Goal: Information Seeking & Learning: Check status

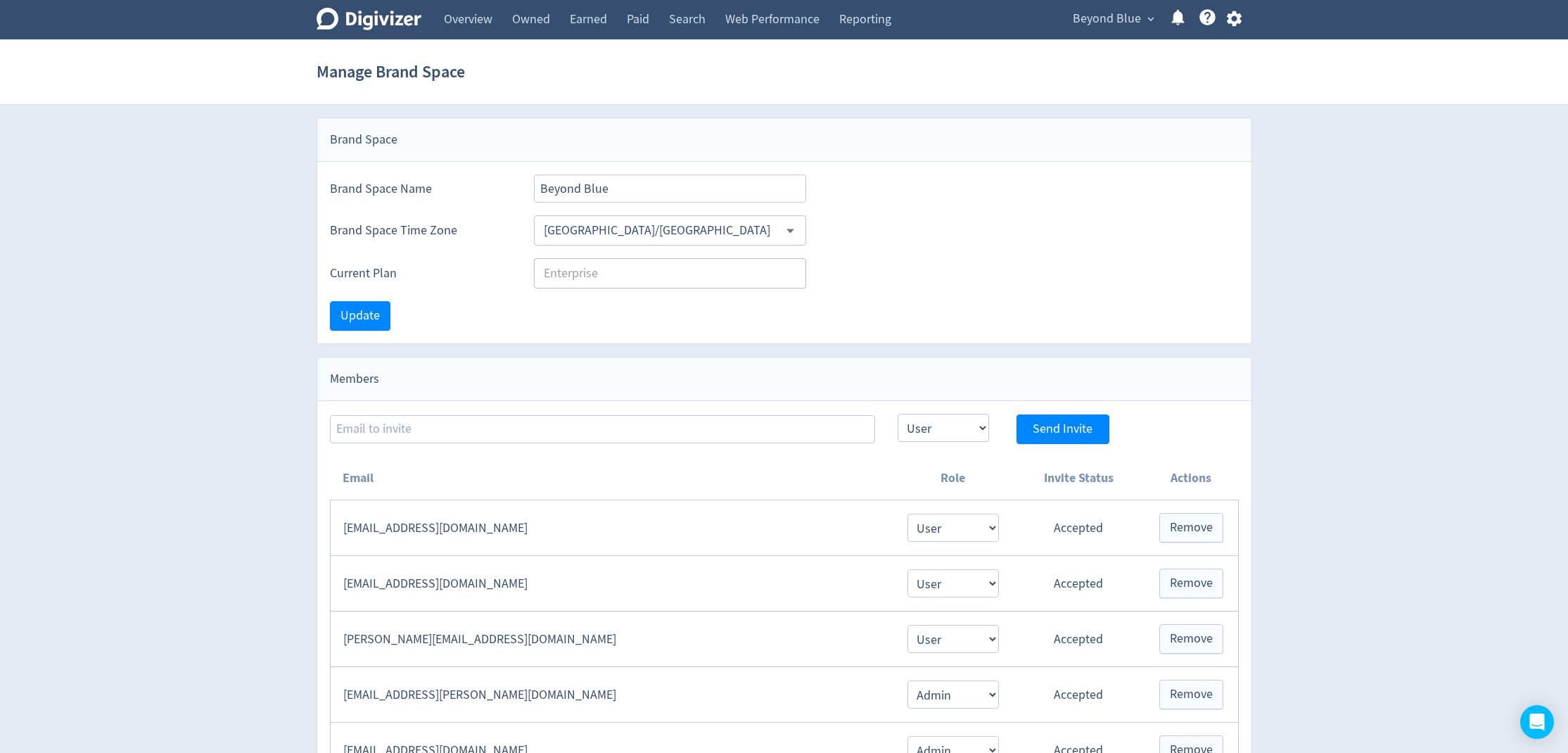
select select "USER"
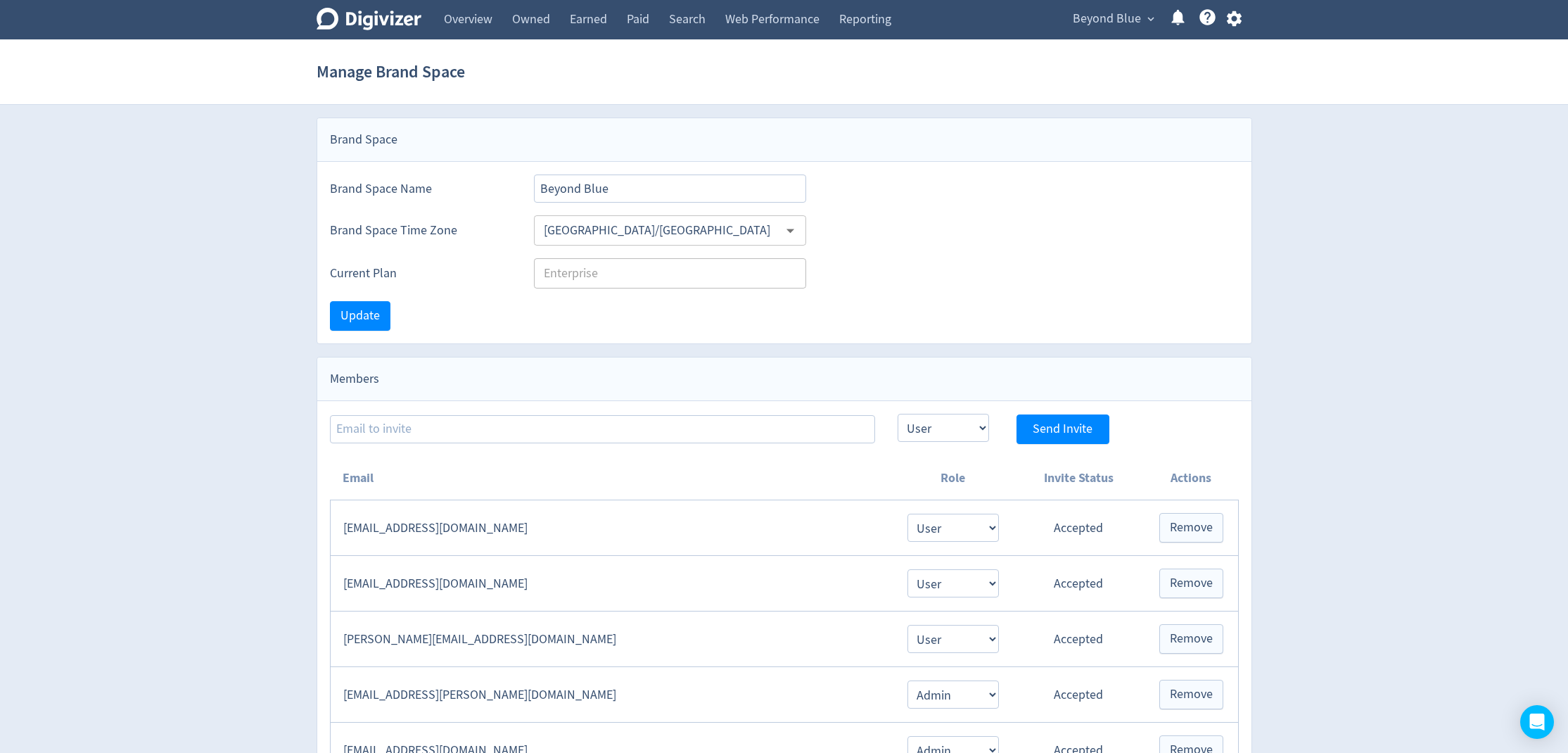
select select "USER"
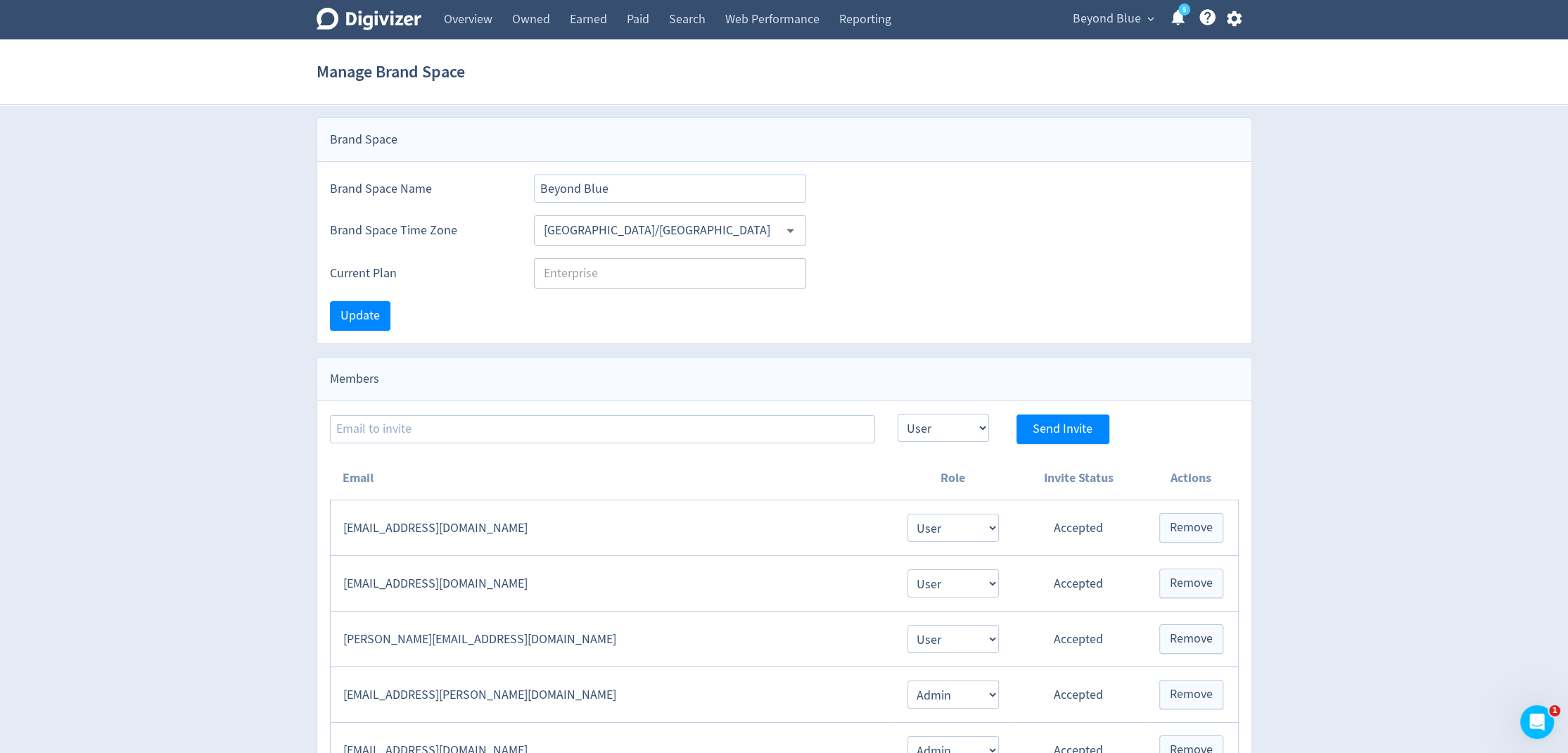
click at [1110, 19] on span "Beyond Blue" at bounding box center [1107, 19] width 68 height 22
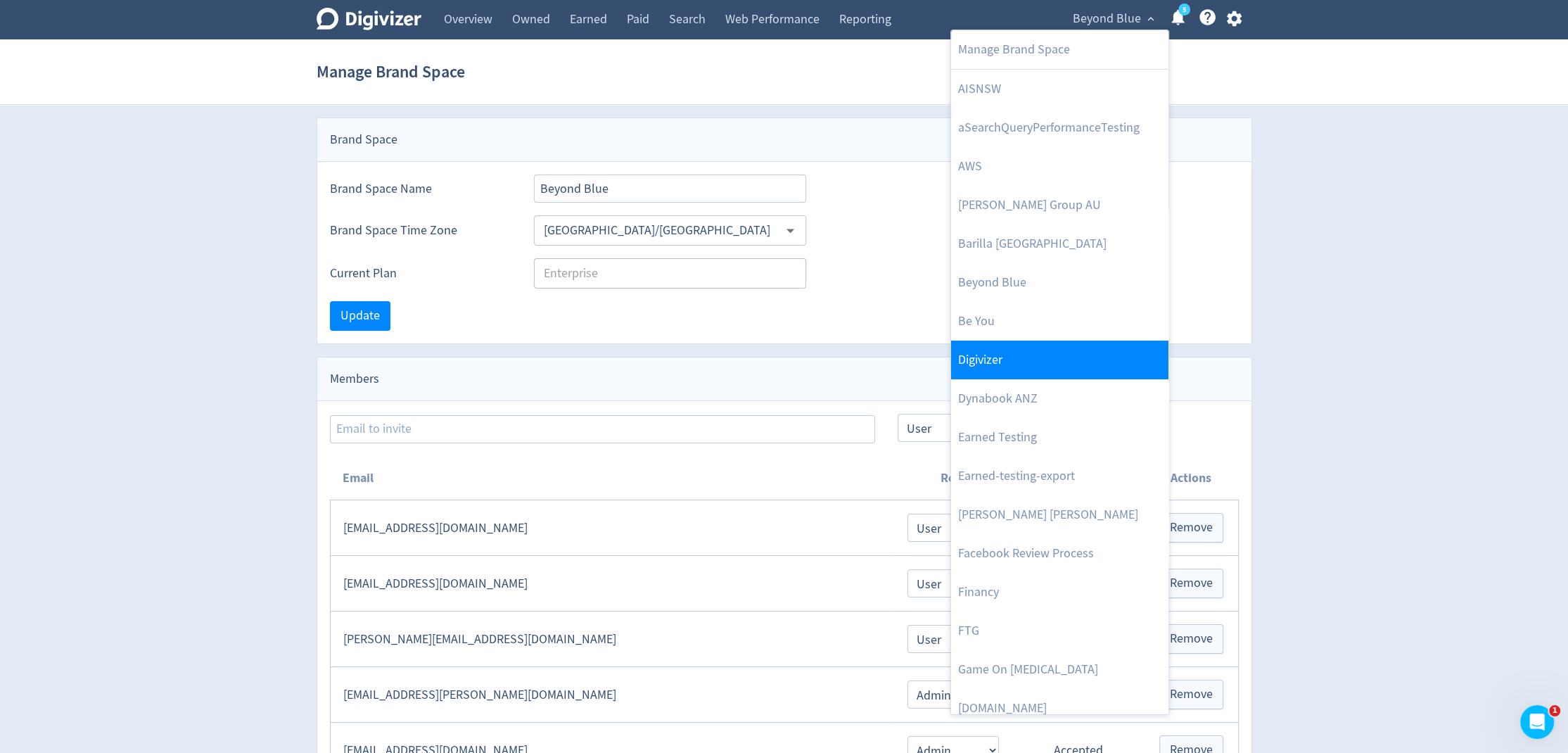
click at [1039, 347] on link "Digivizer" at bounding box center [1060, 360] width 218 height 39
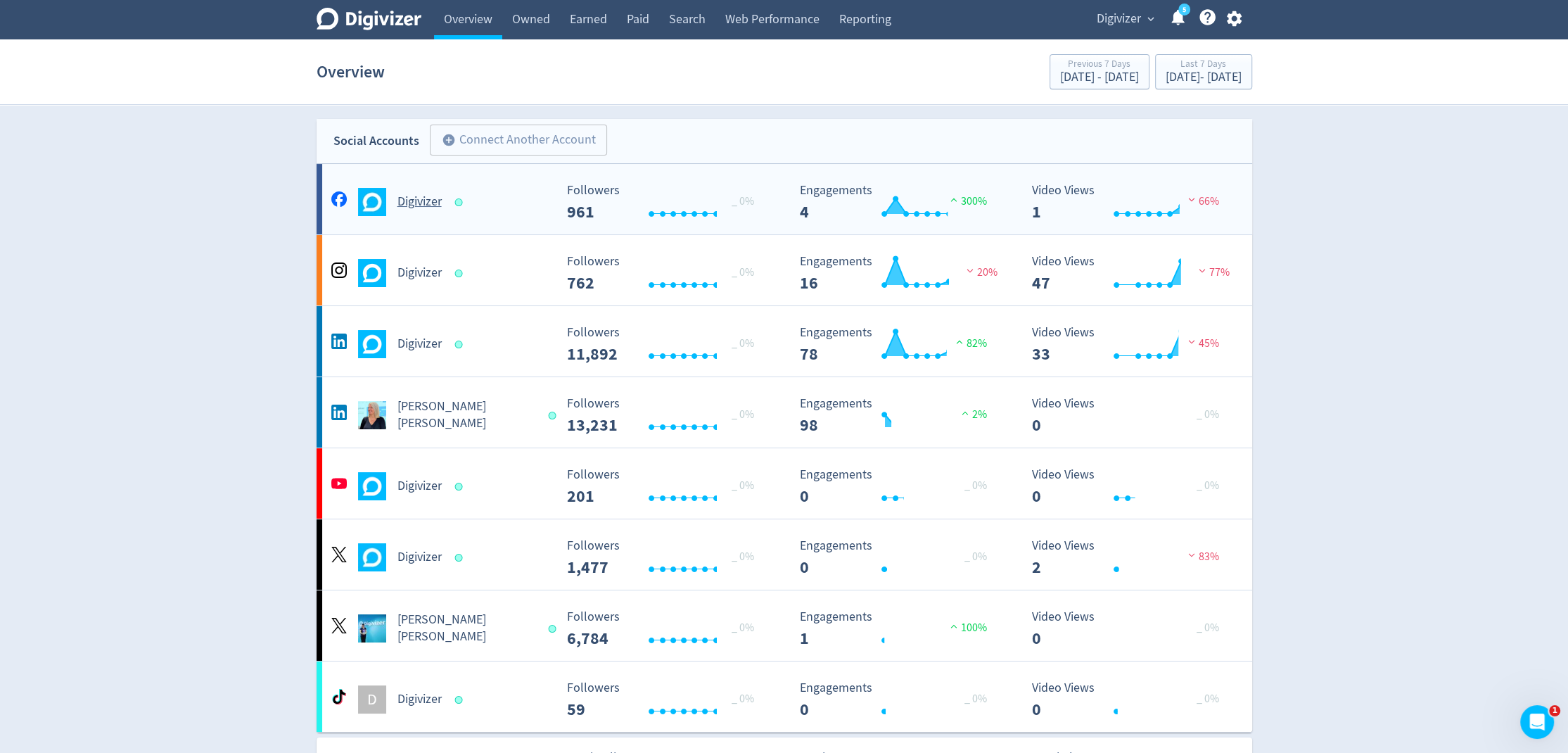
click at [441, 198] on h5 "Digivizer" at bounding box center [419, 202] width 44 height 17
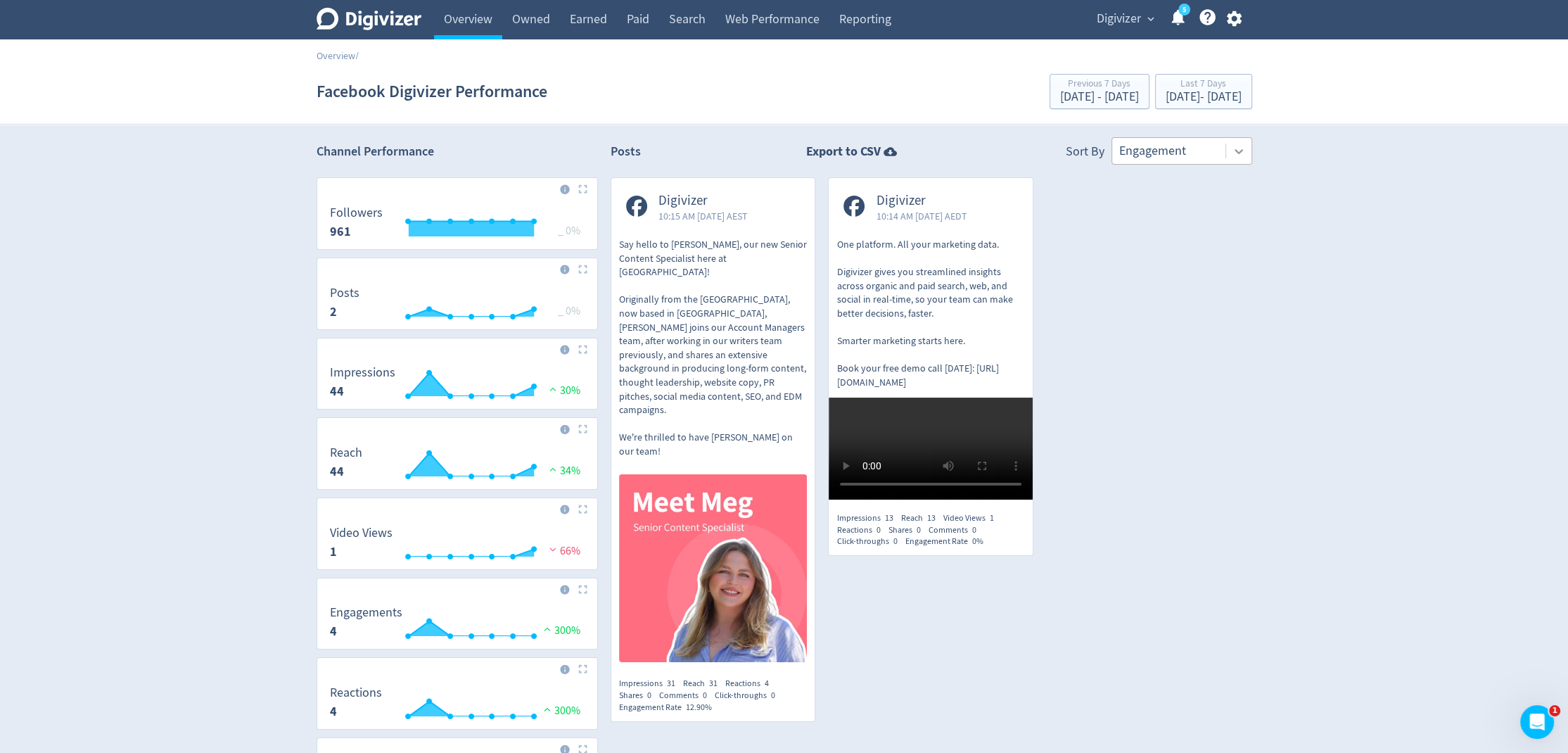
click at [1241, 157] on icon at bounding box center [1239, 151] width 14 height 14
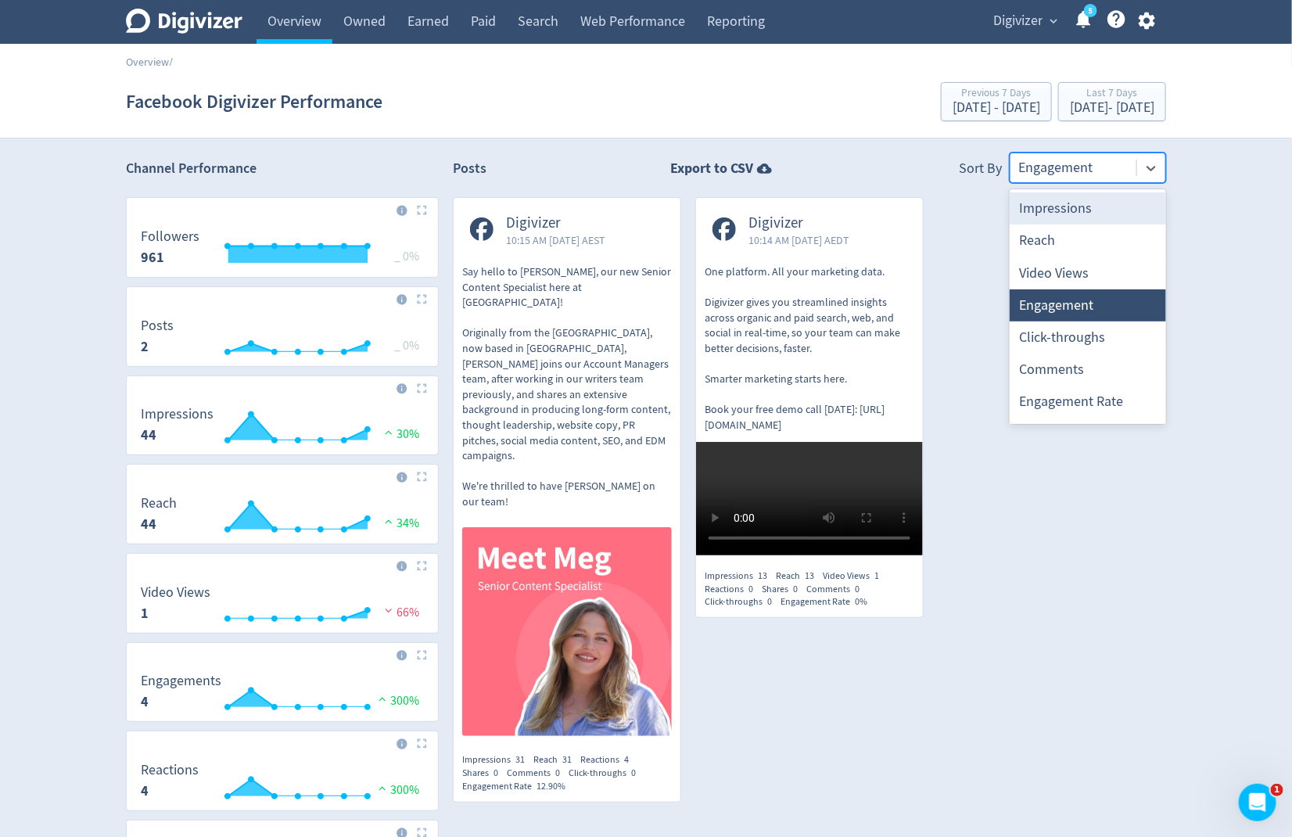
click at [1123, 170] on div at bounding box center [1073, 167] width 110 height 23
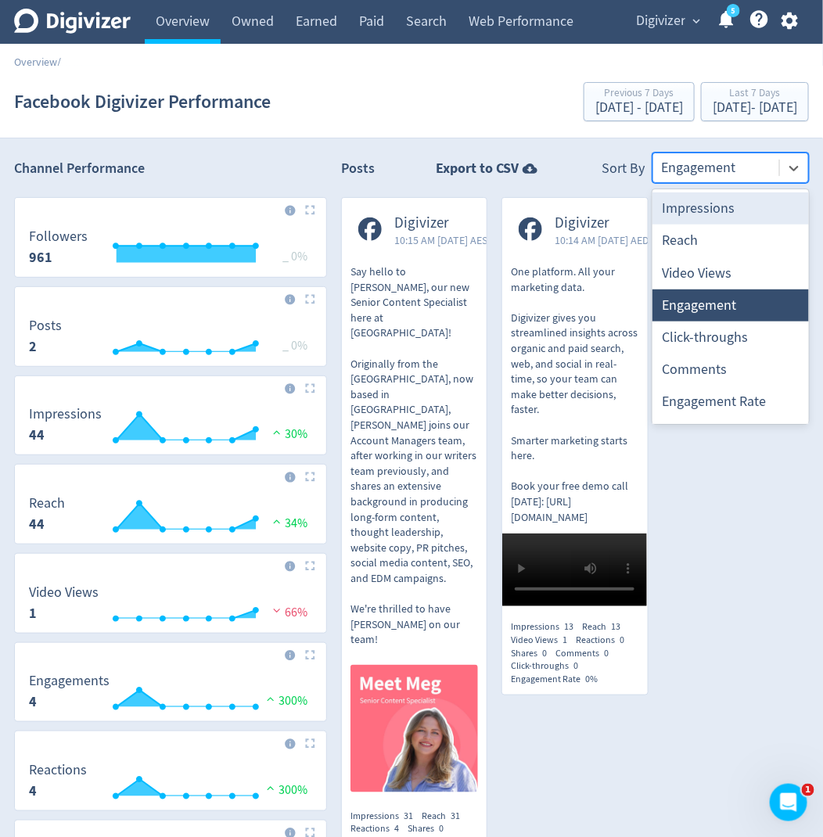
click at [698, 170] on div at bounding box center [716, 167] width 110 height 23
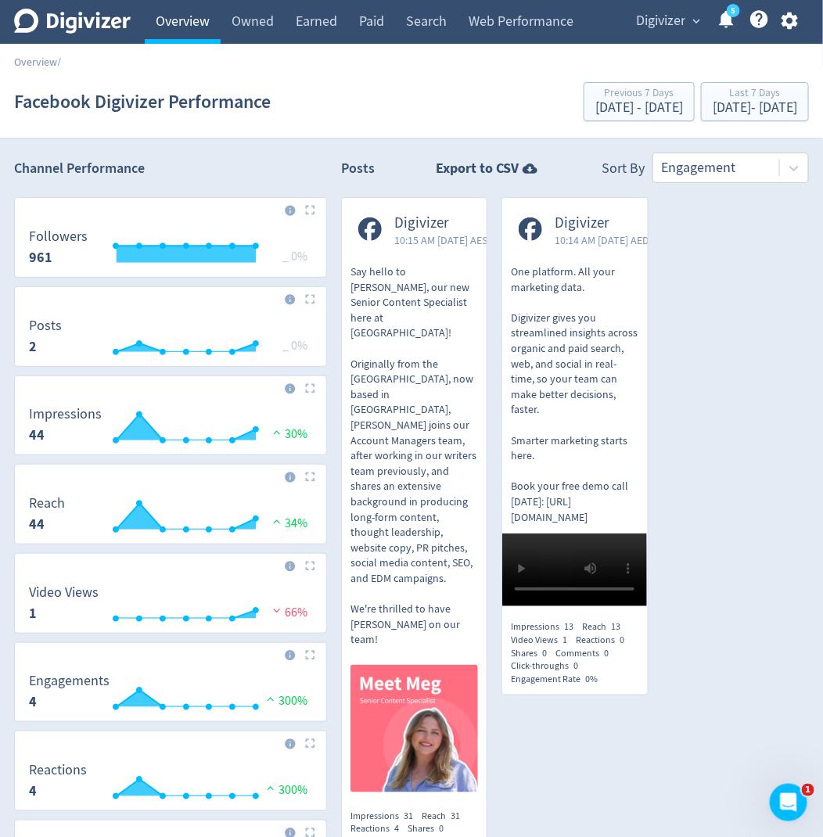
click at [187, 31] on link "Overview" at bounding box center [183, 22] width 76 height 44
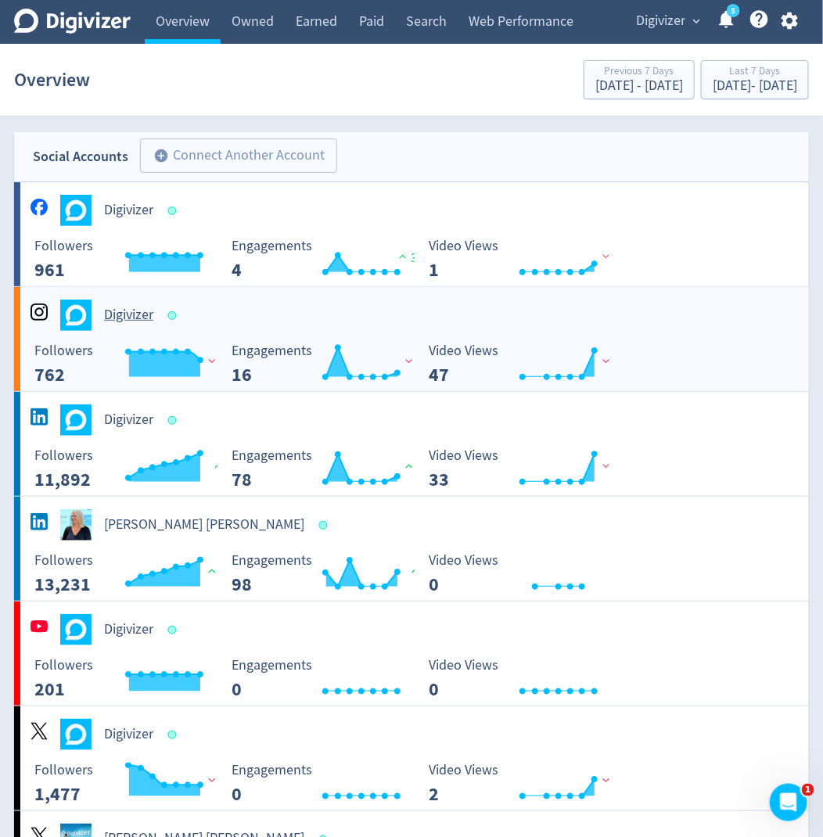
click at [123, 323] on h5 "Digivizer" at bounding box center [128, 315] width 49 height 19
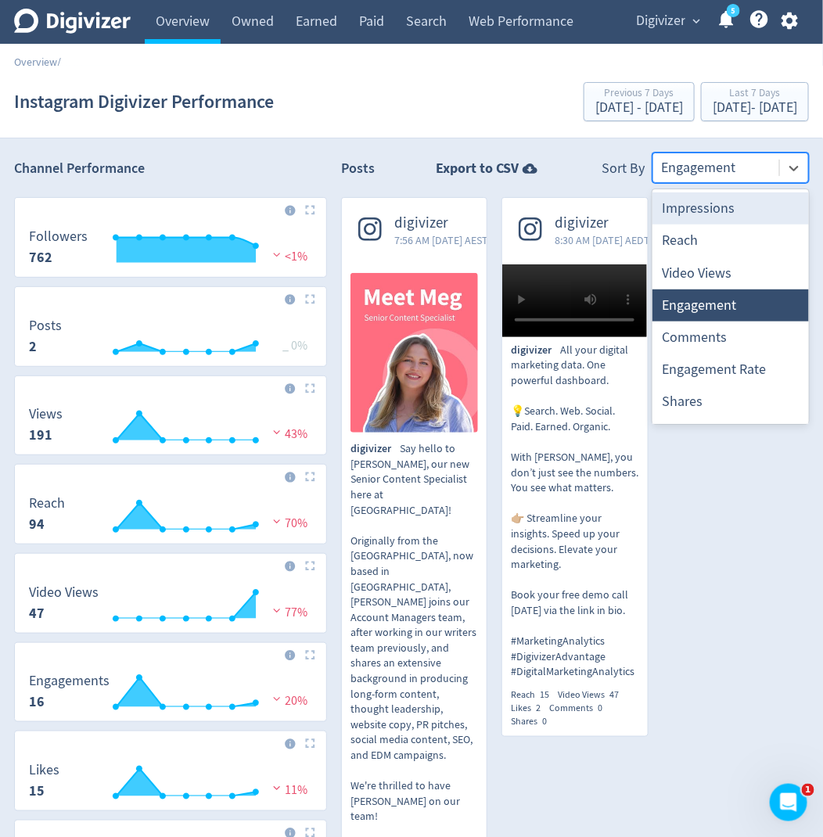
click at [677, 171] on div at bounding box center [716, 167] width 110 height 23
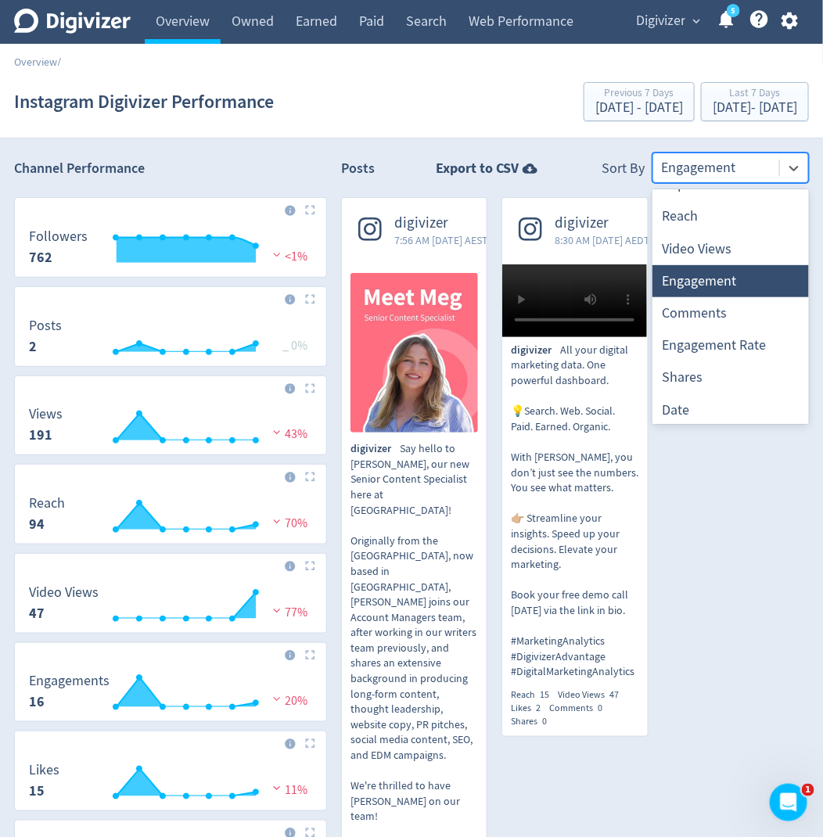
scroll to position [29, 0]
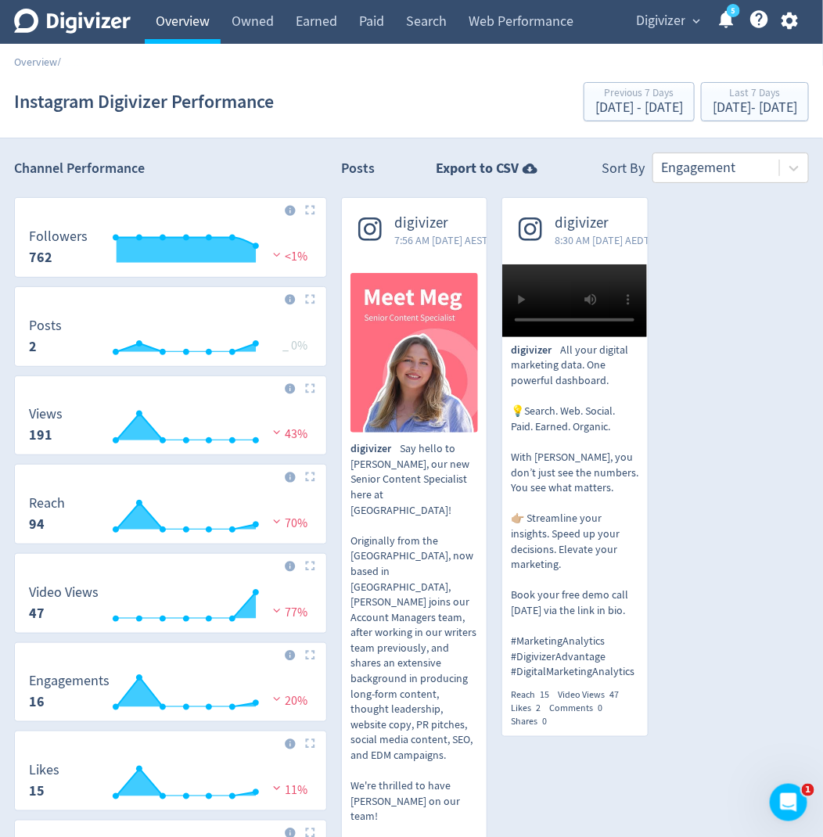
click at [173, 41] on link "Overview" at bounding box center [183, 22] width 76 height 44
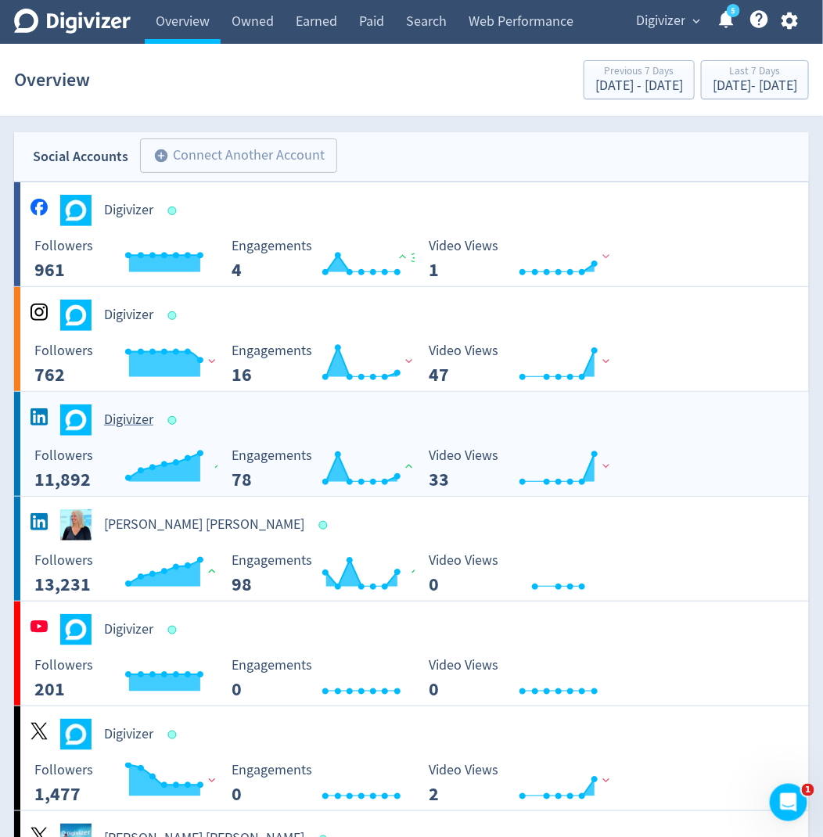
click at [139, 436] on div "Created with Highcharts 10.3.3 Followers 11,892 1%" at bounding box center [118, 463] width 197 height 54
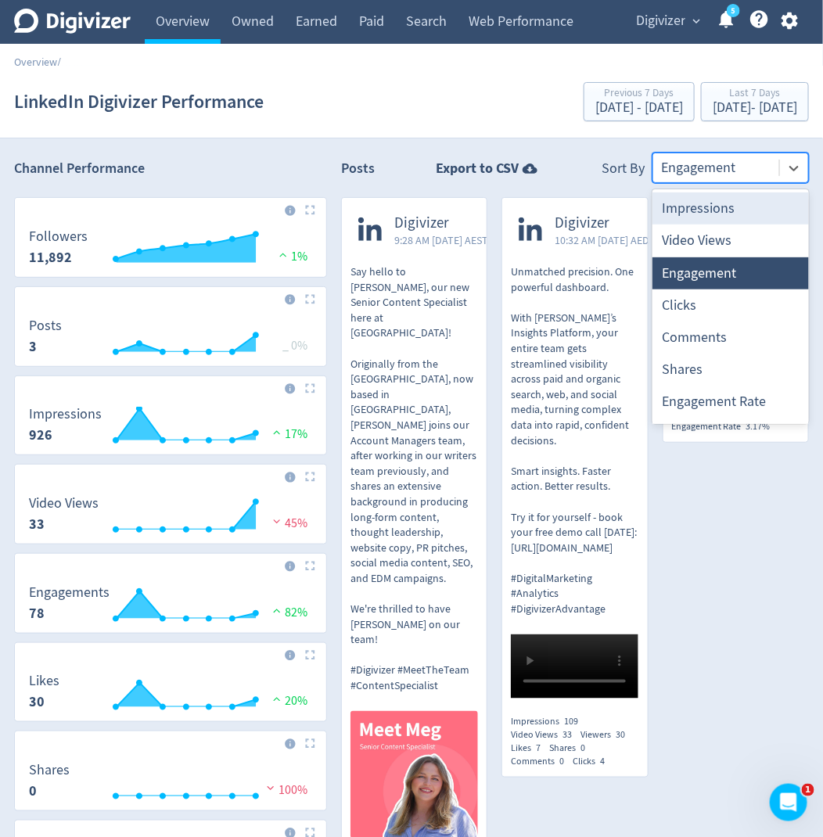
click at [695, 169] on div at bounding box center [716, 167] width 110 height 23
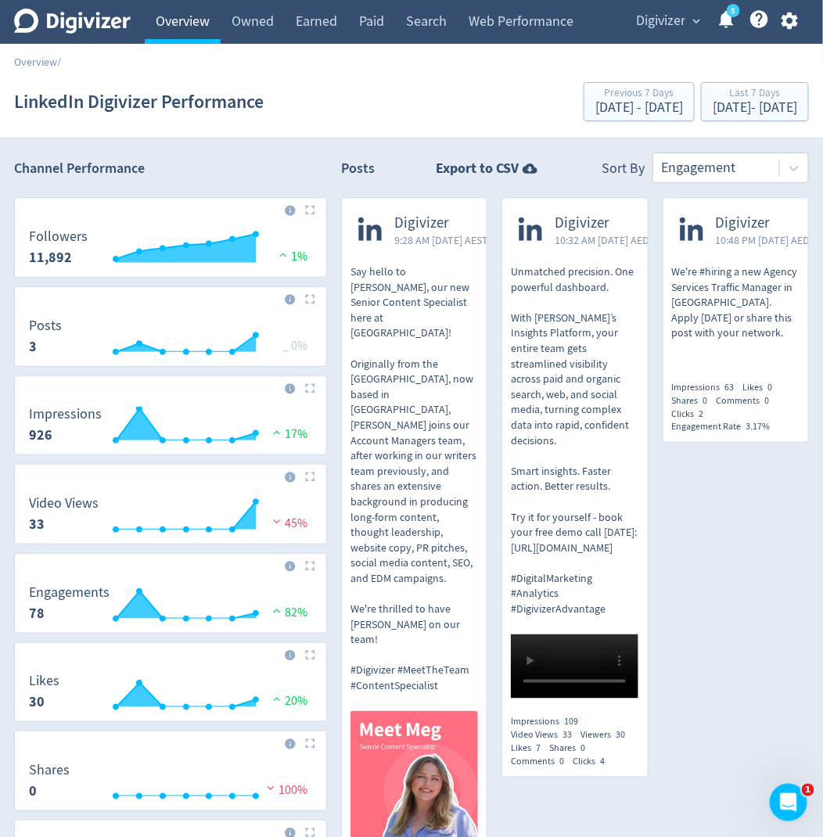
click at [195, 25] on link "Overview" at bounding box center [183, 22] width 76 height 44
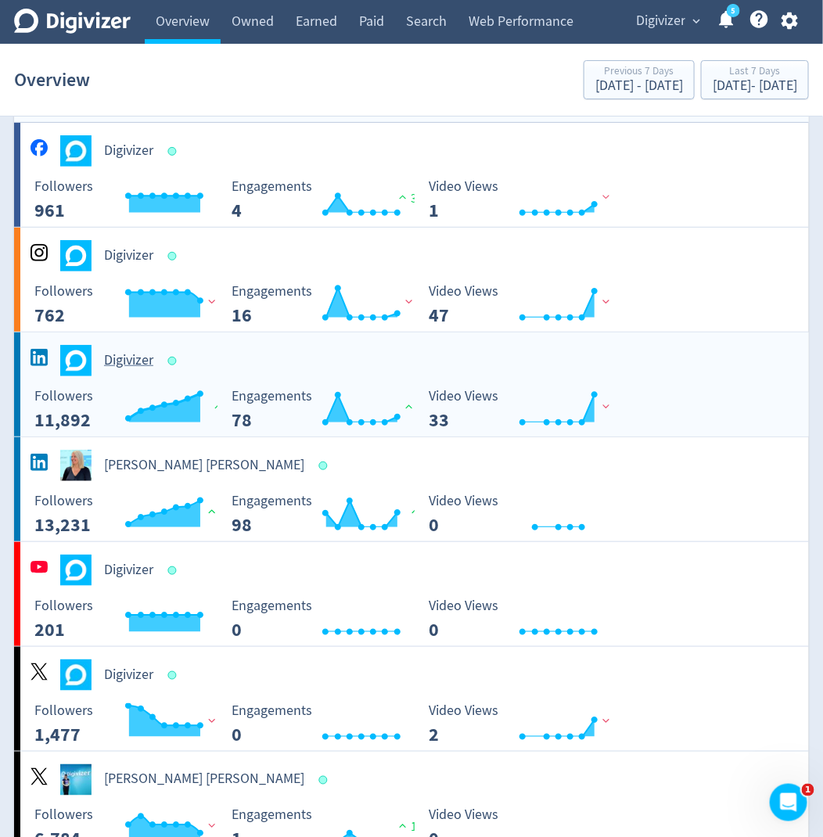
scroll to position [61, 0]
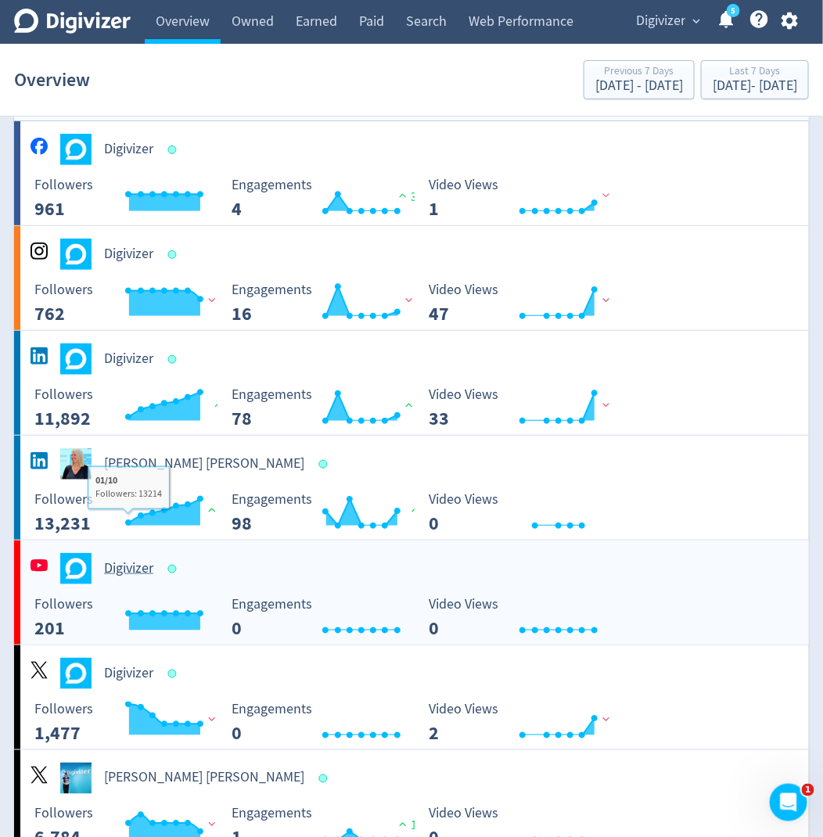
click at [142, 579] on div "Digivizer" at bounding box center [418, 568] width 782 height 31
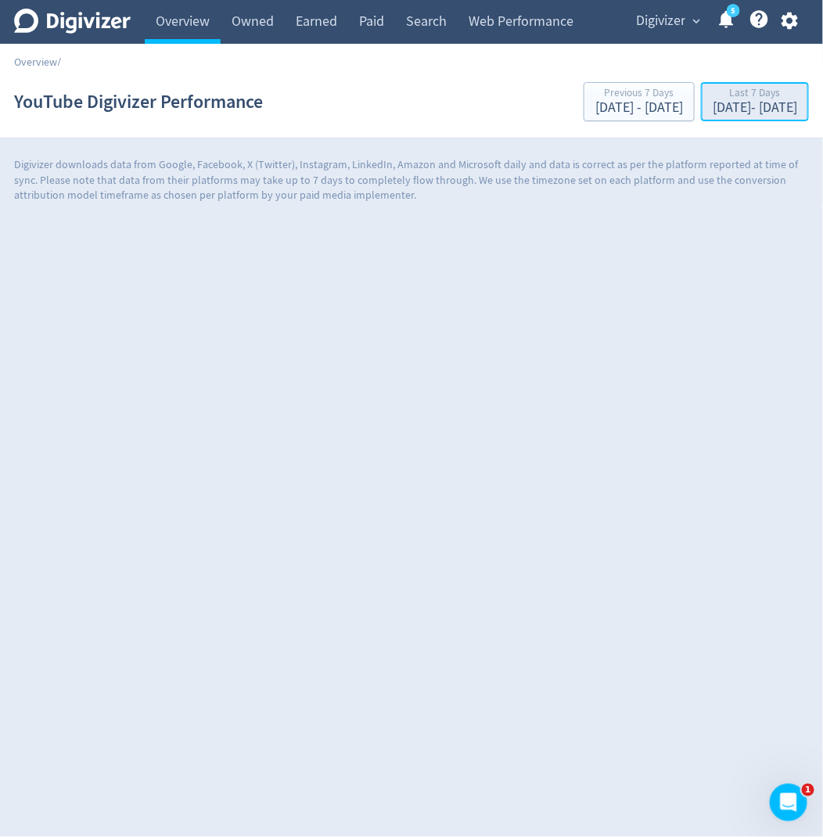
click at [713, 97] on div "Last 7 Days" at bounding box center [755, 94] width 84 height 13
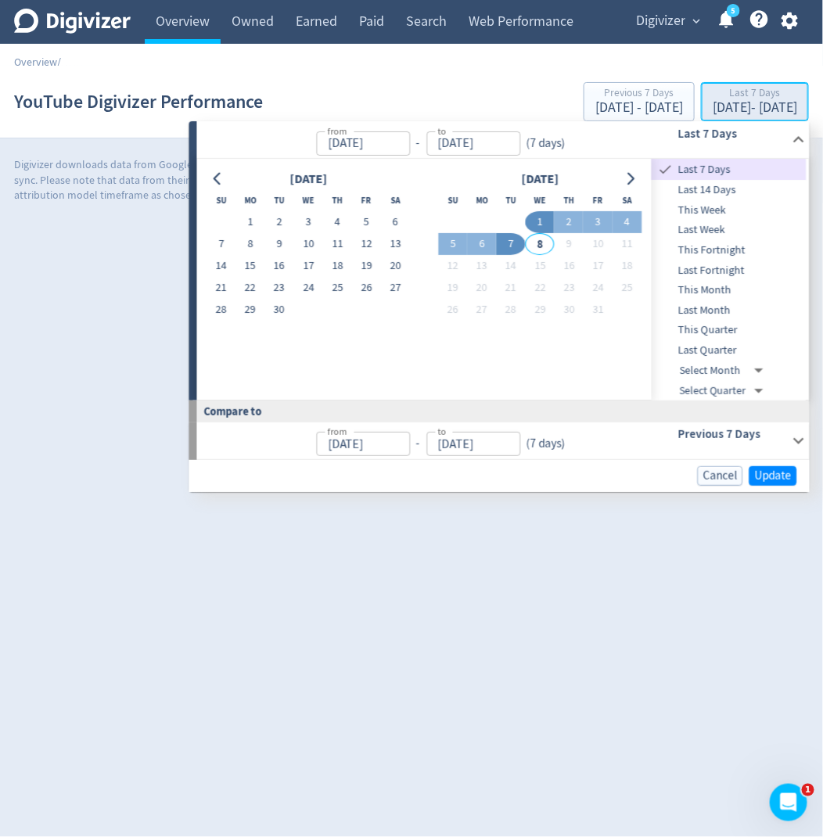
type input "[DATE]"
click at [686, 357] on span "Last Quarter" at bounding box center [729, 350] width 155 height 17
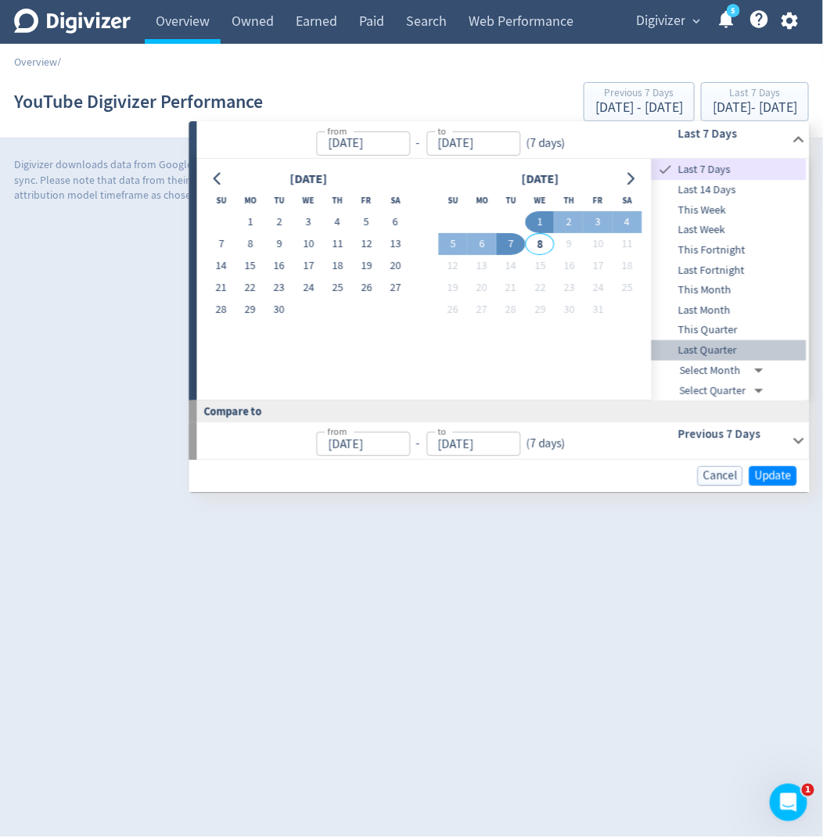
type input "[DATE]"
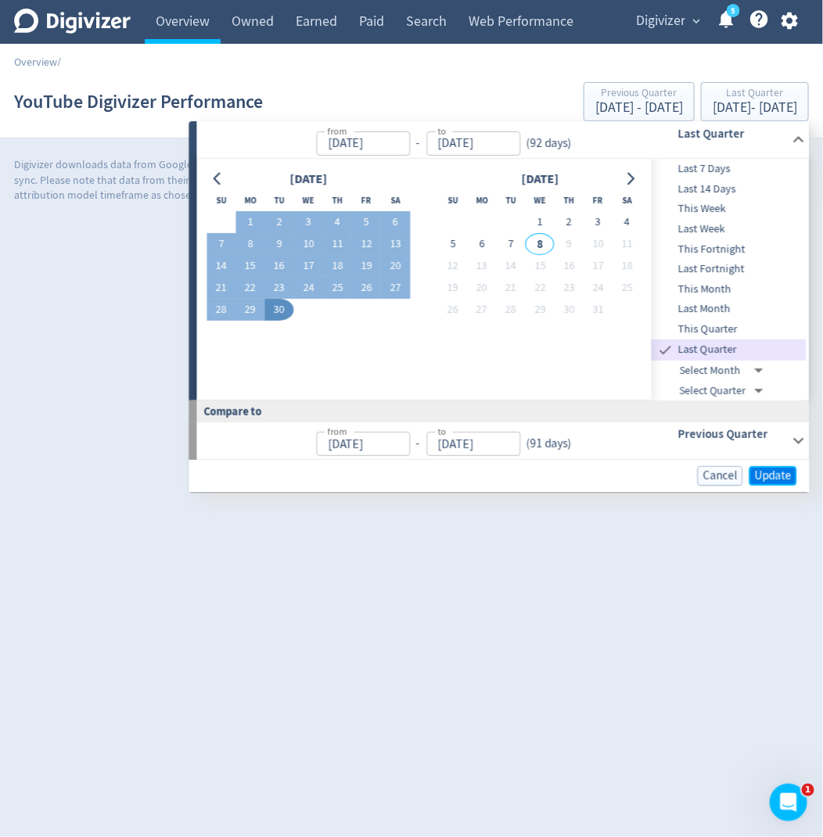
click at [767, 480] on span "Update" at bounding box center [773, 476] width 37 height 12
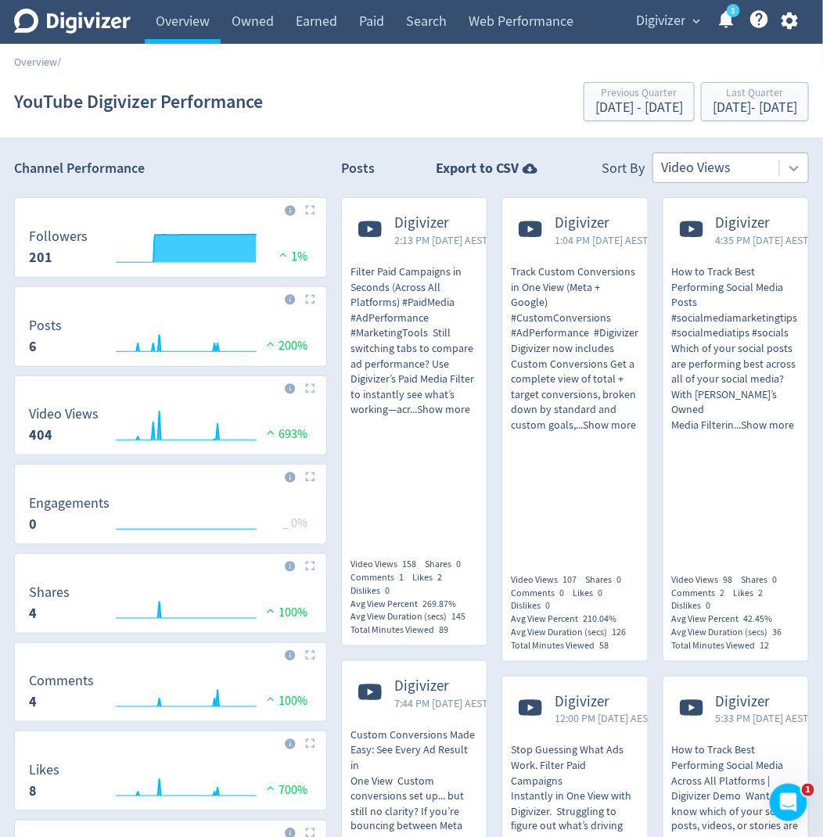
click at [799, 163] on icon at bounding box center [794, 168] width 16 height 16
click at [106, 27] on icon at bounding box center [72, 21] width 117 height 25
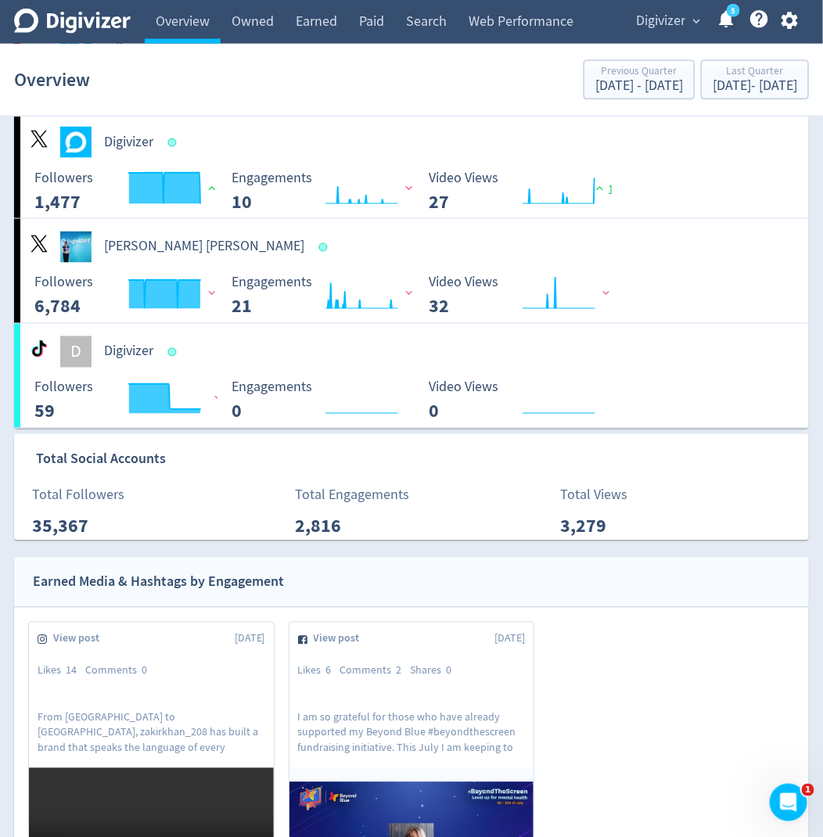
scroll to position [593, 0]
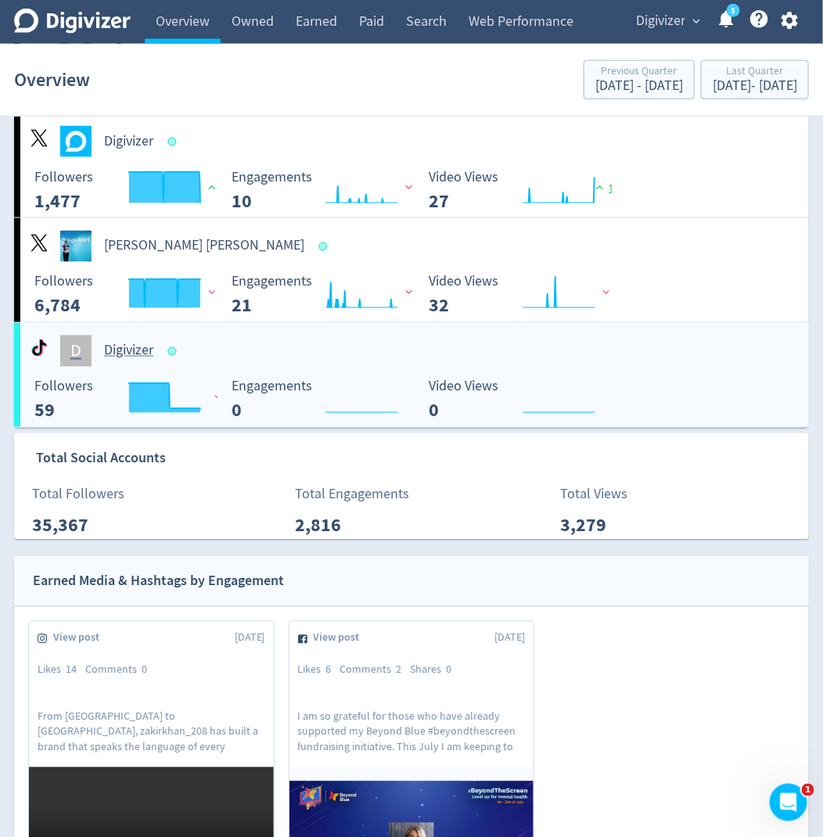
click at [75, 359] on div "D" at bounding box center [75, 351] width 31 height 31
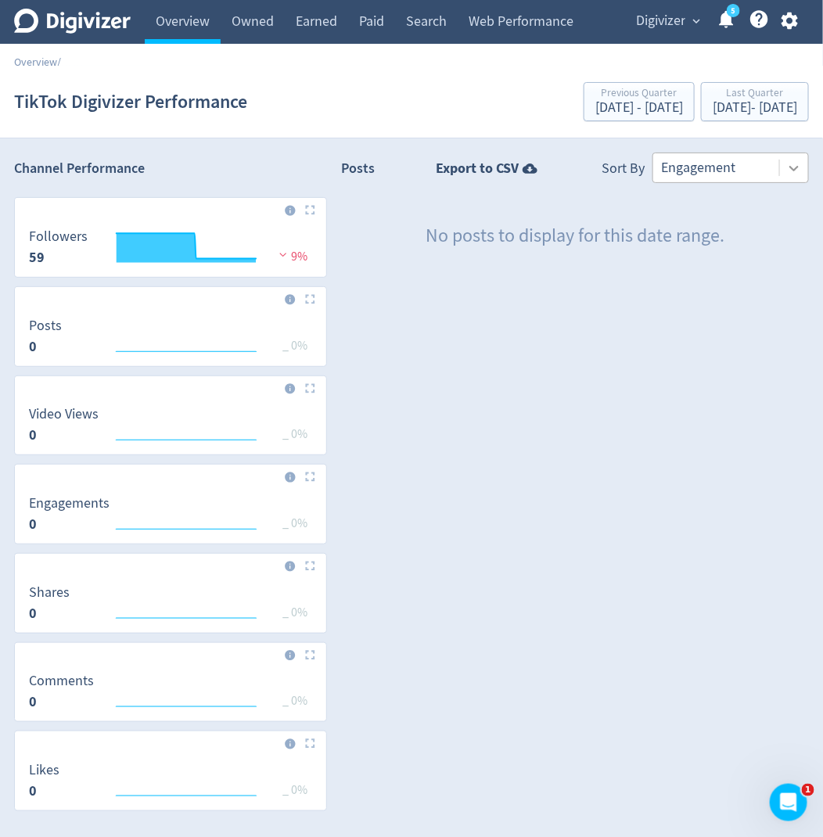
click at [792, 171] on icon at bounding box center [794, 168] width 16 height 16
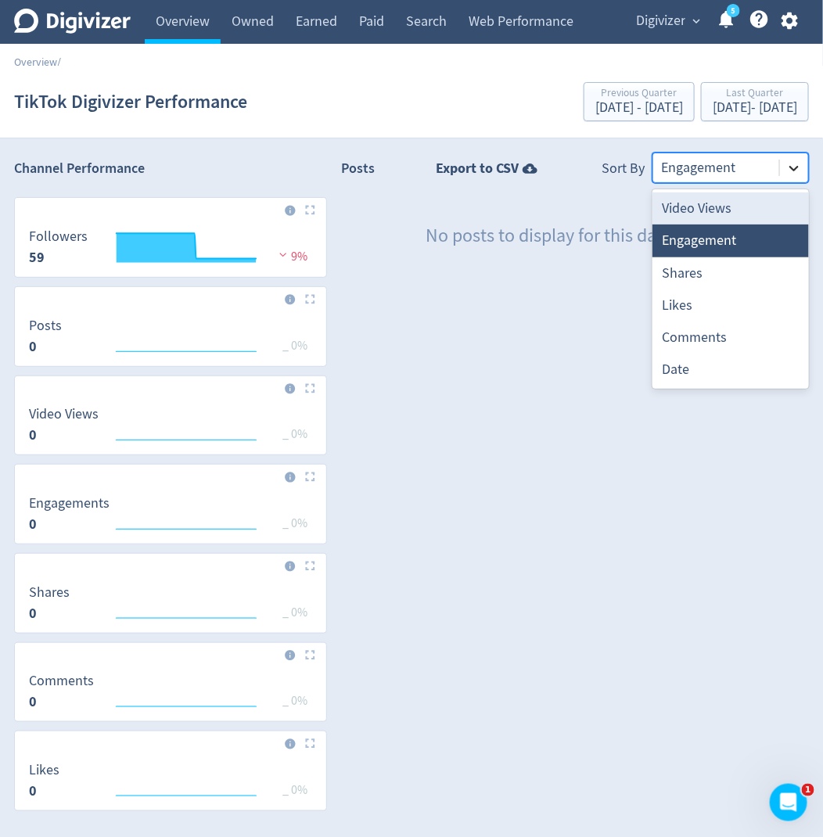
click at [797, 173] on icon at bounding box center [794, 168] width 16 height 16
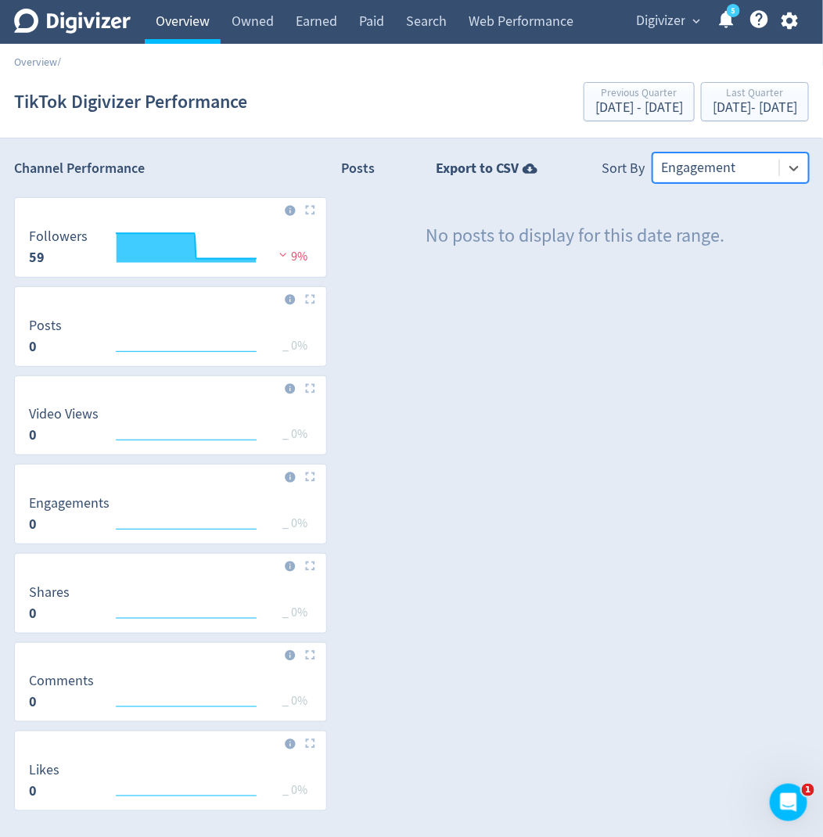
click at [205, 32] on link "Overview" at bounding box center [183, 22] width 76 height 44
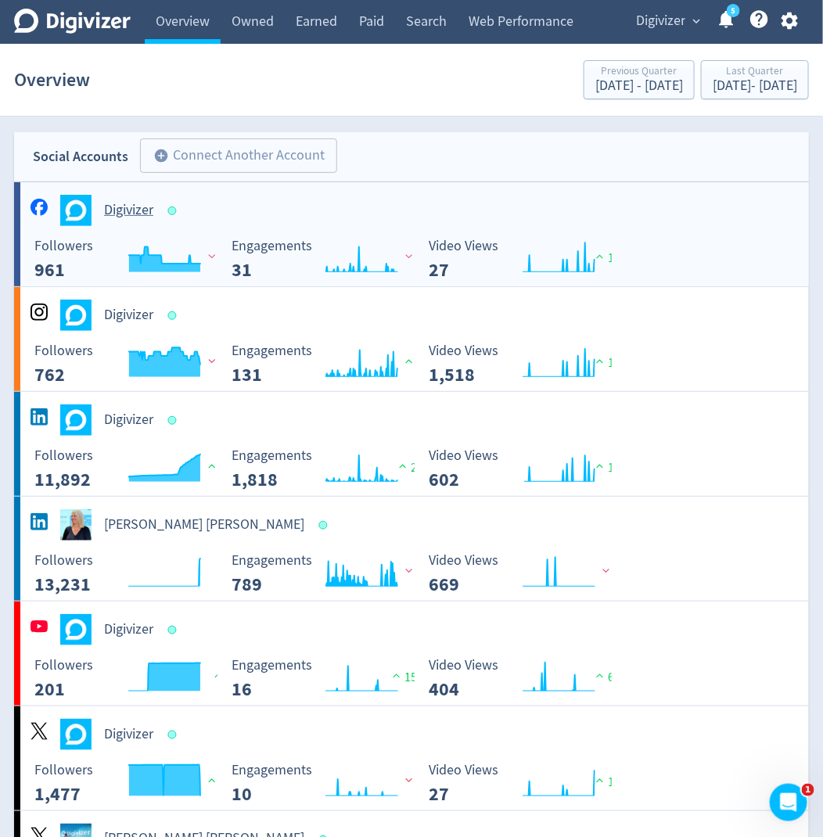
click at [143, 221] on div "Digivizer" at bounding box center [418, 210] width 782 height 31
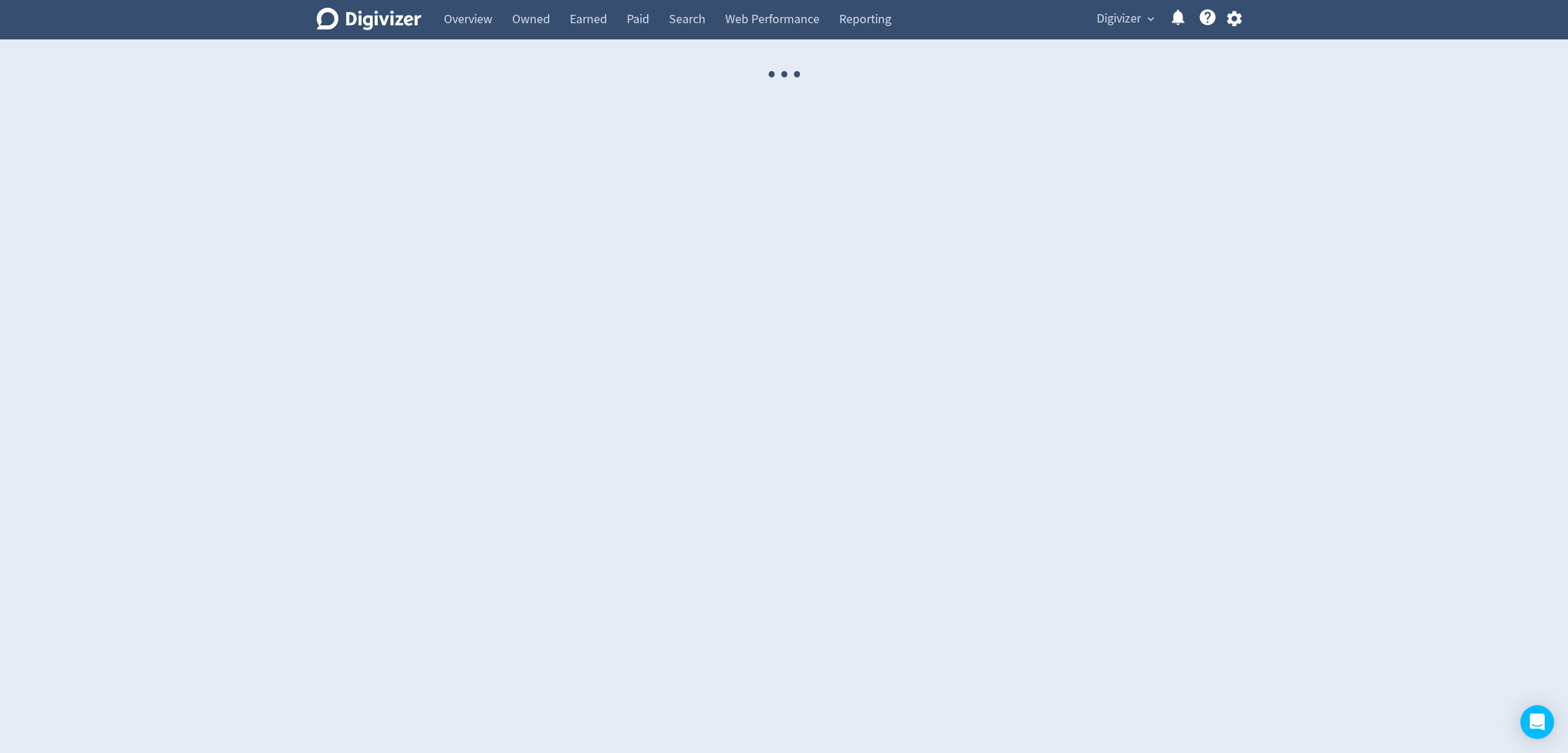
select select "USER"
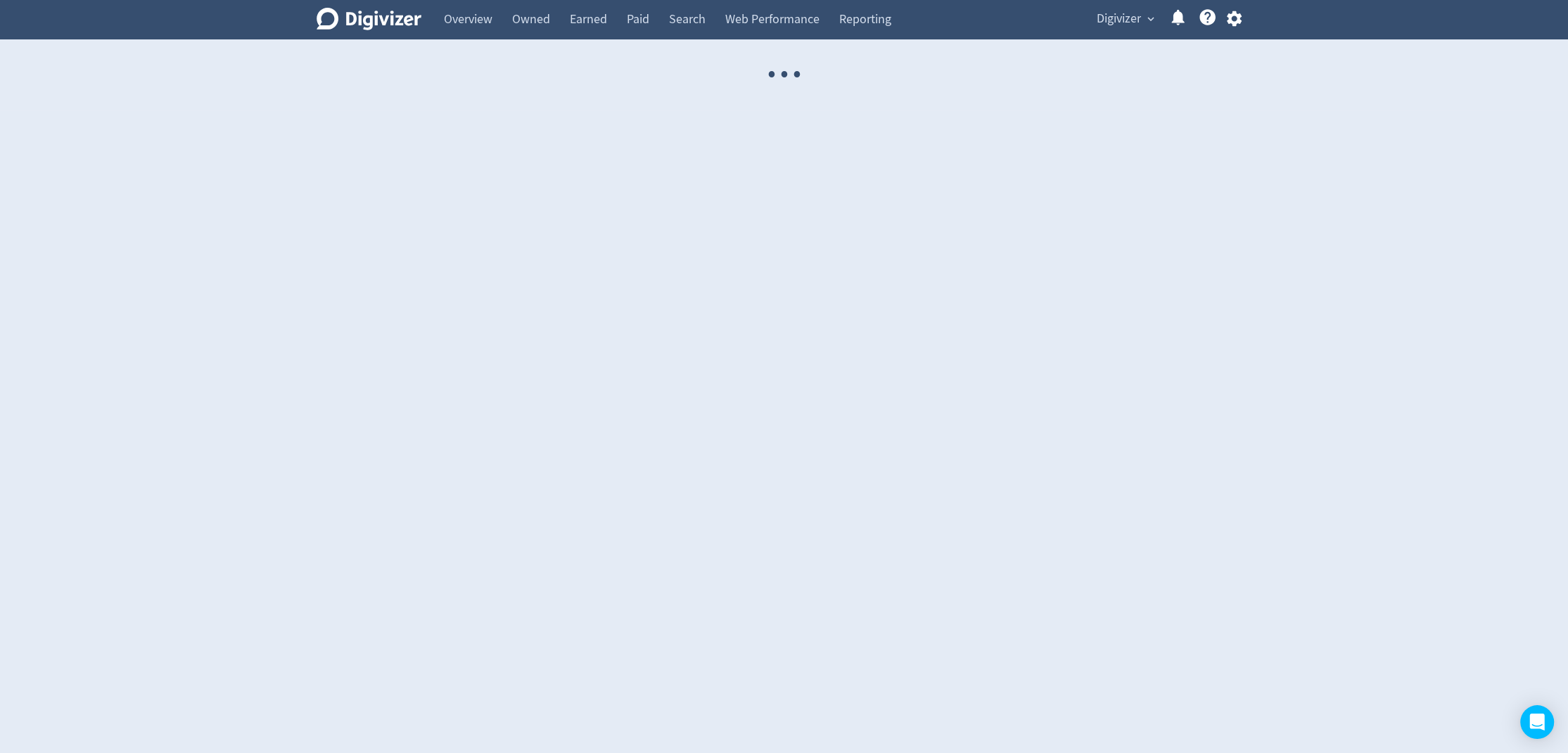
select select "USER"
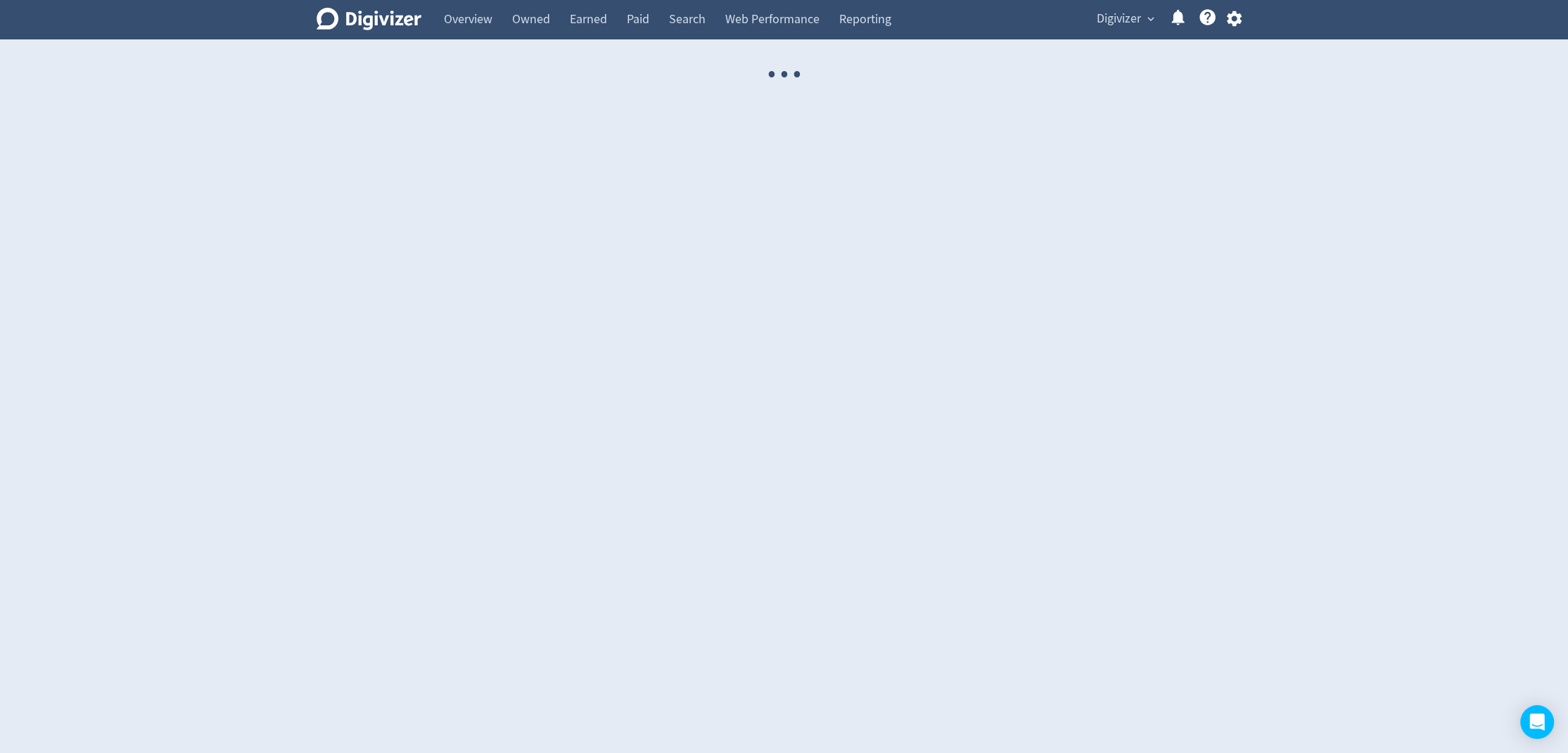
select select "USER"
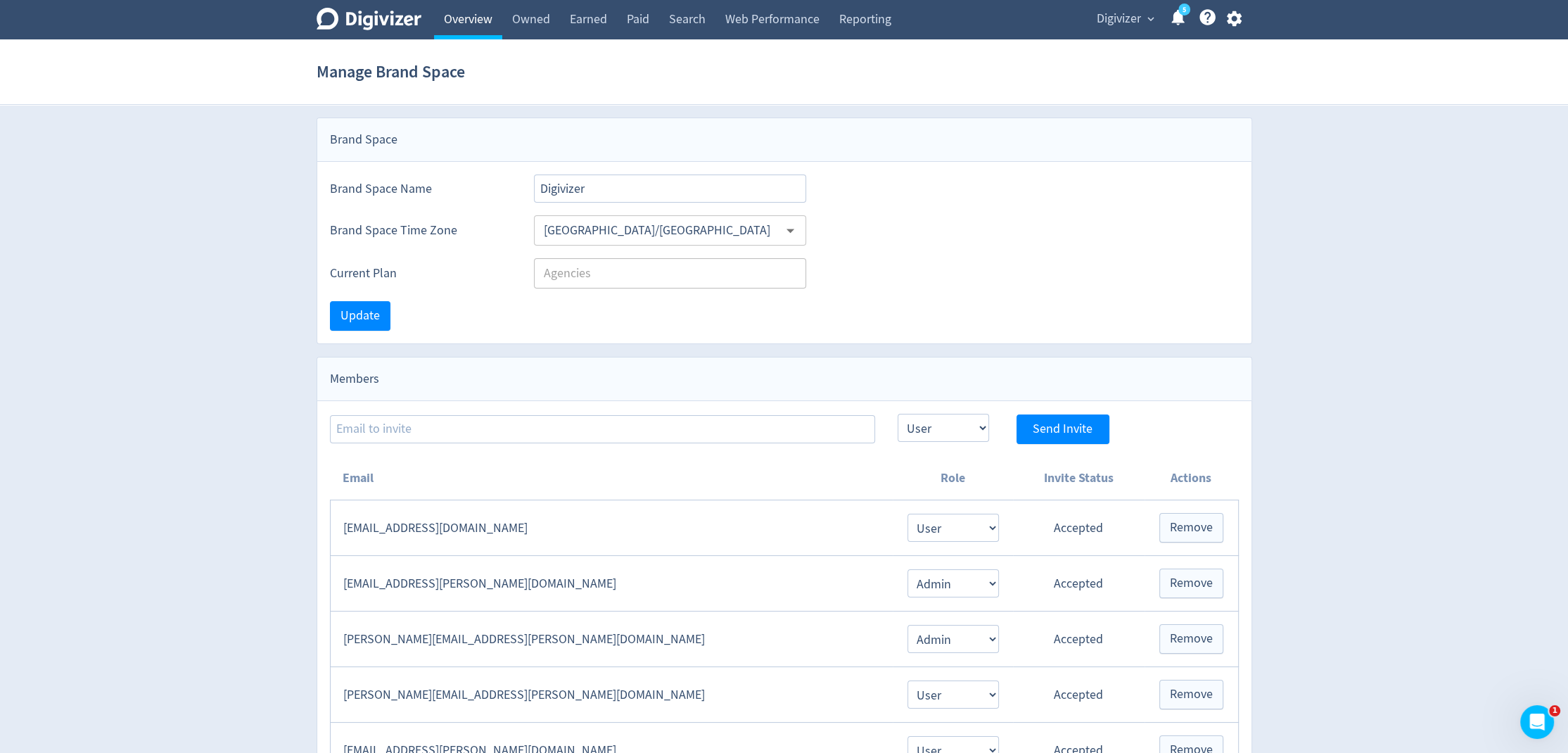
click at [467, 28] on link "Overview" at bounding box center [469, 20] width 68 height 40
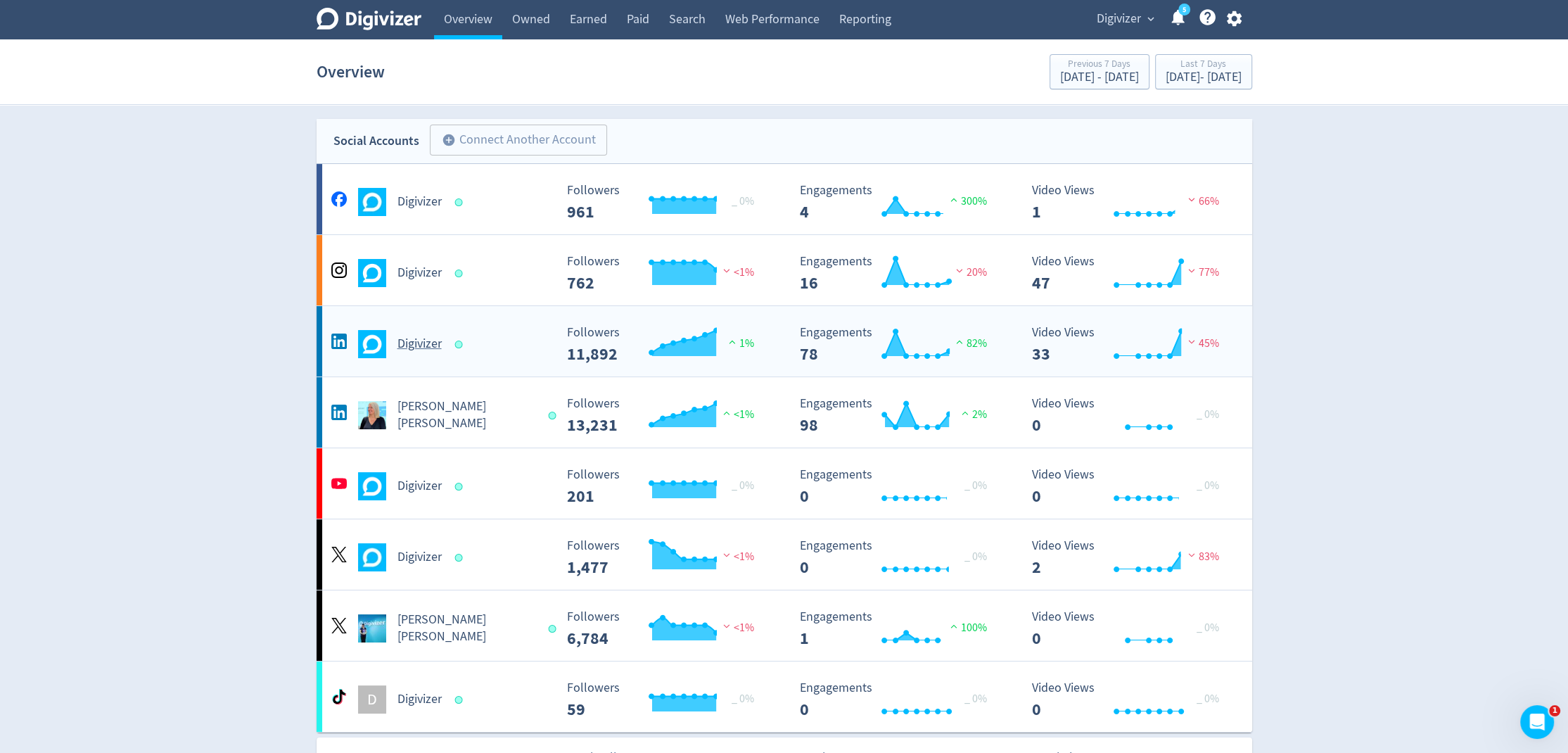
click at [412, 350] on h5 "Digivizer" at bounding box center [419, 344] width 44 height 17
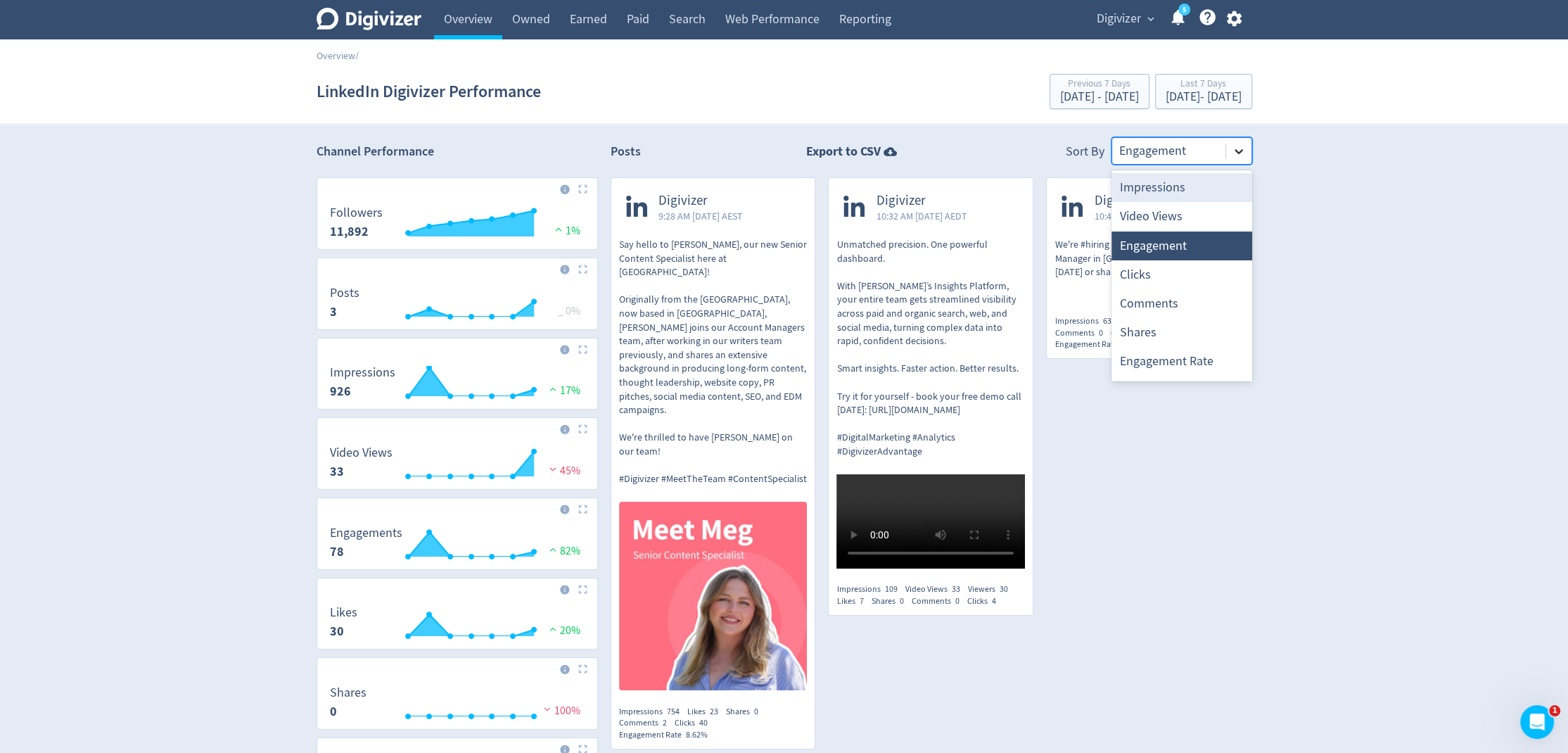
click at [1240, 150] on icon at bounding box center [1239, 151] width 8 height 4
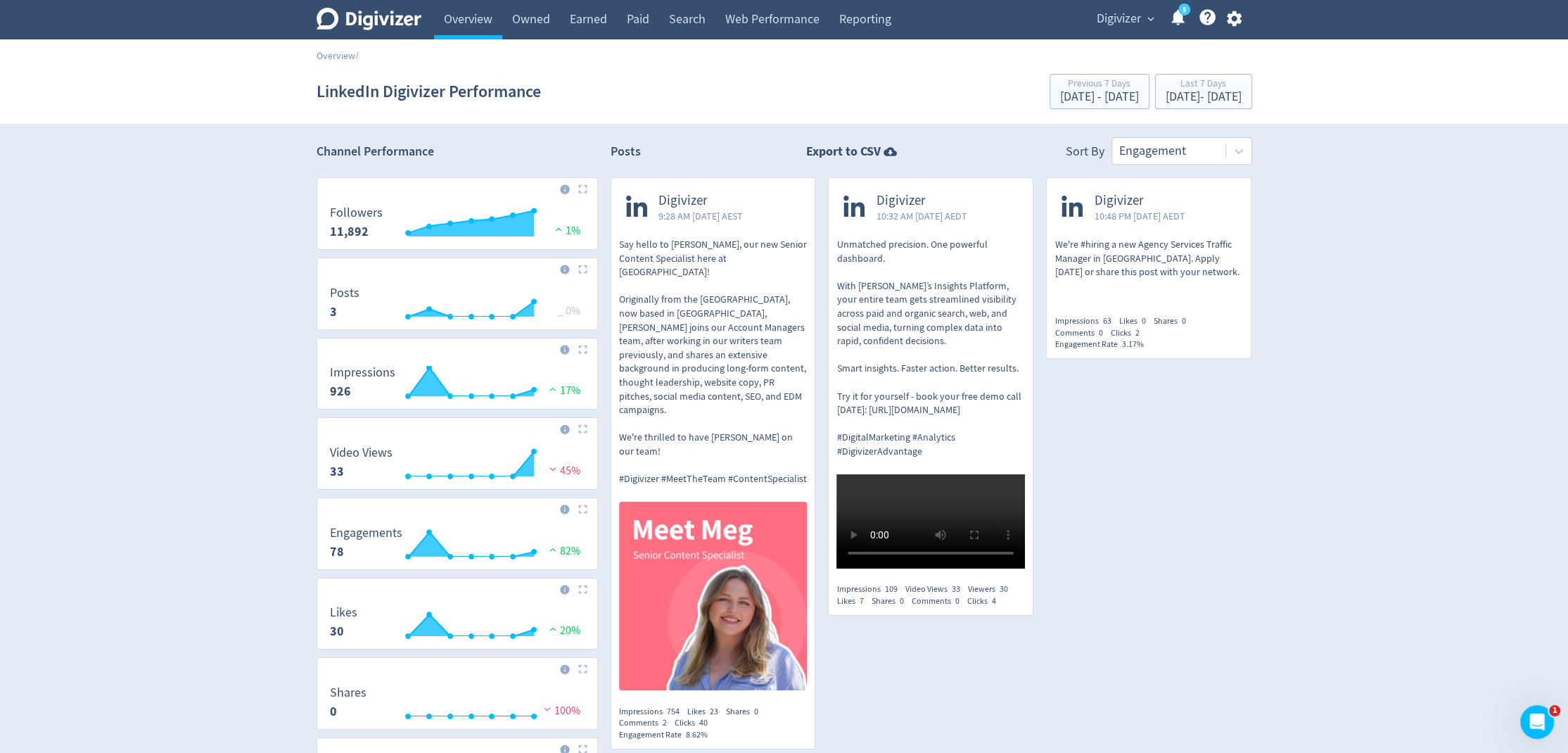
click at [1346, 184] on div "Digivizer Logo Mark Digivizer Logo Overview Owned Earned Paid Search Web Perfor…" at bounding box center [784, 477] width 1568 height 955
